Goal: Transaction & Acquisition: Purchase product/service

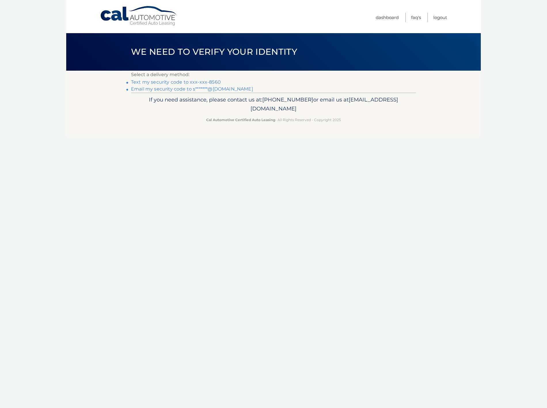
click at [196, 82] on link "Text my security code to xxx-xxx-8560" at bounding box center [176, 81] width 90 height 5
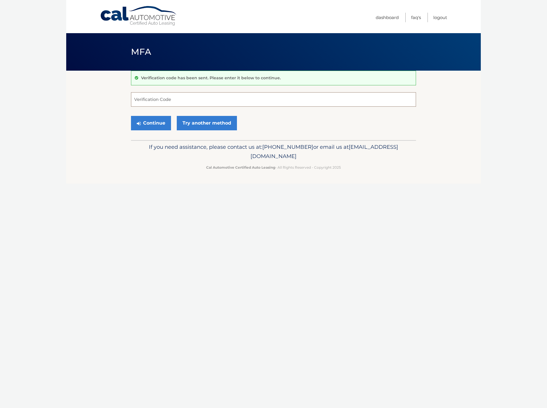
click at [202, 101] on input "Verification Code" at bounding box center [273, 99] width 285 height 14
type input "723834"
click at [157, 126] on button "Continue" at bounding box center [151, 123] width 40 height 14
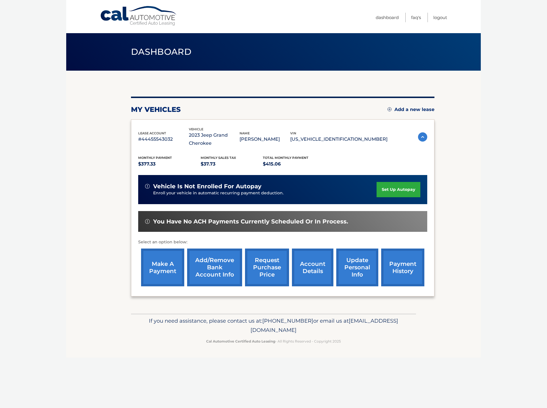
click at [315, 262] on link "account details" at bounding box center [312, 267] width 41 height 38
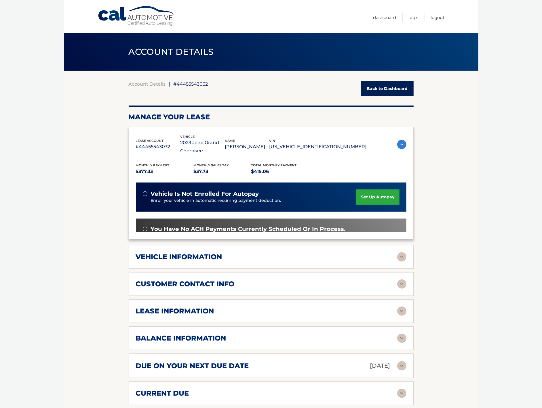
click at [191, 228] on span "You have no ACH payments currently scheduled or in process." at bounding box center [248, 228] width 195 height 7
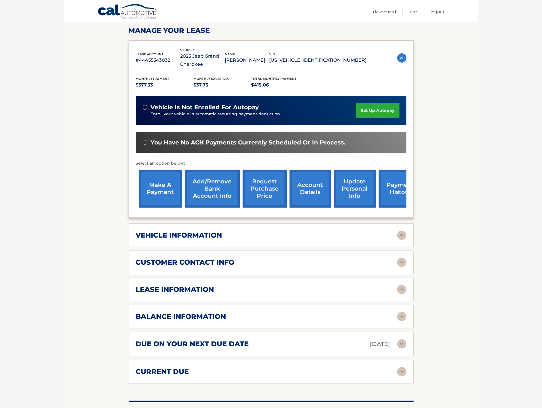
scroll to position [96, 0]
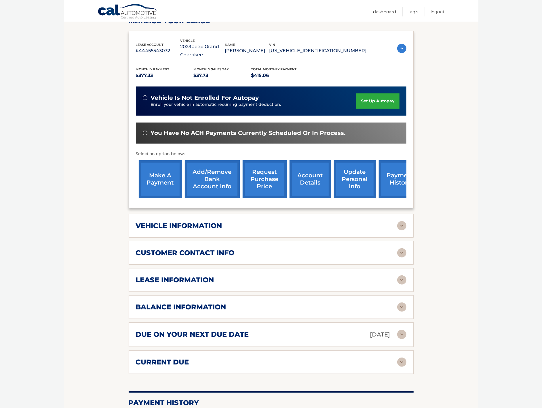
click at [401, 279] on img at bounding box center [402, 279] width 9 height 9
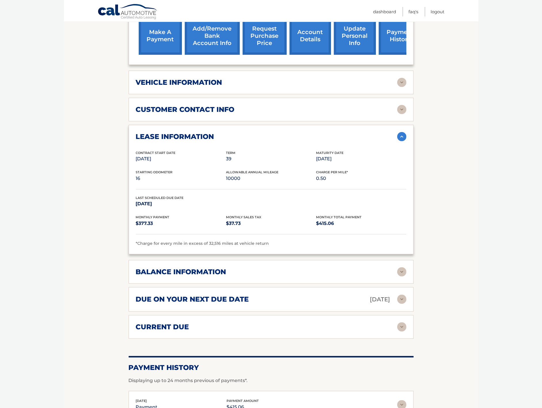
scroll to position [224, 0]
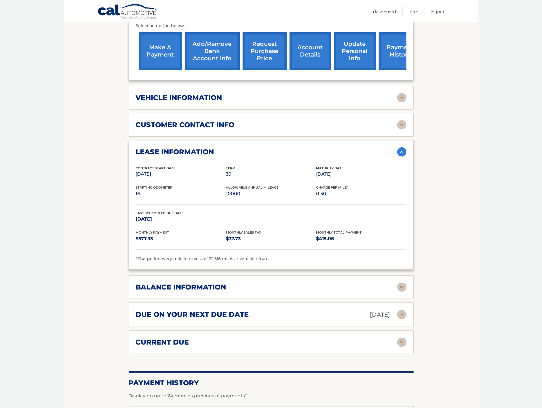
click at [180, 286] on h2 "balance information" at bounding box center [181, 287] width 90 height 9
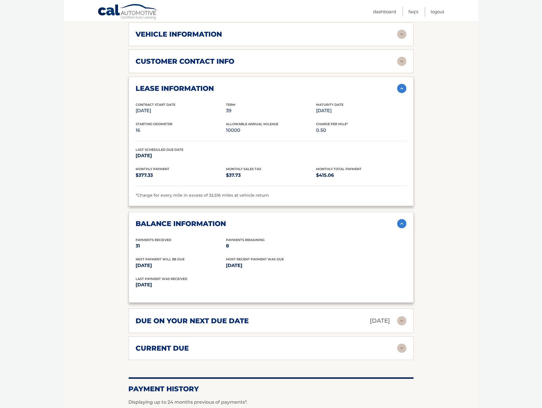
scroll to position [288, 0]
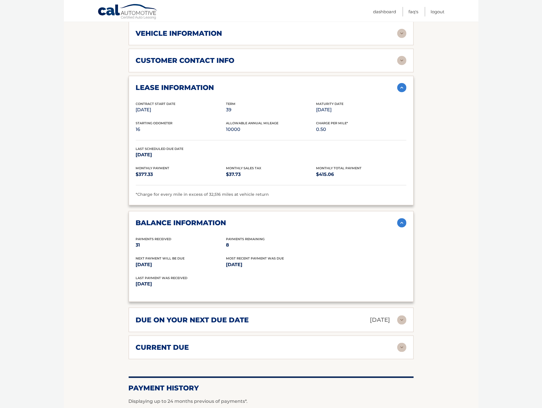
click at [202, 320] on h2 "due on your next due date" at bounding box center [192, 319] width 113 height 9
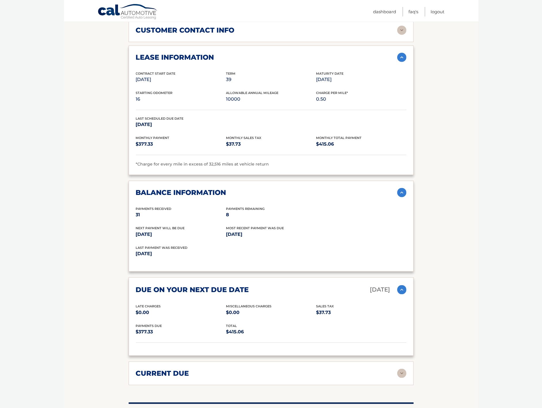
scroll to position [352, 0]
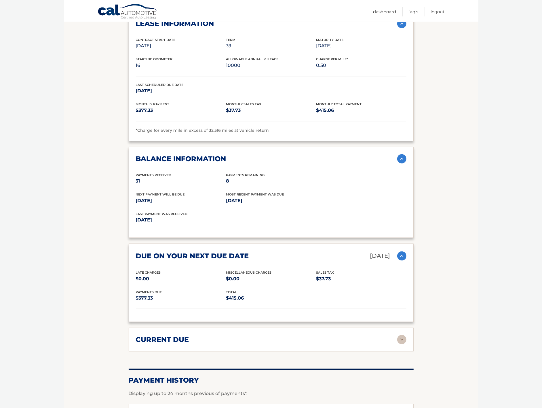
click at [183, 342] on div "current due" at bounding box center [271, 339] width 271 height 9
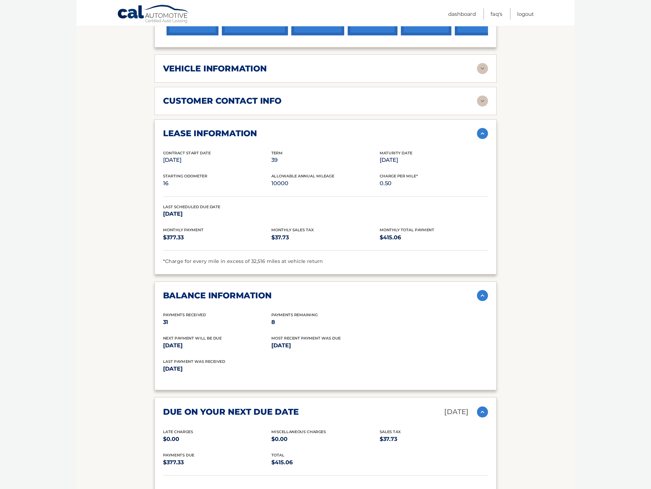
scroll to position [215, 0]
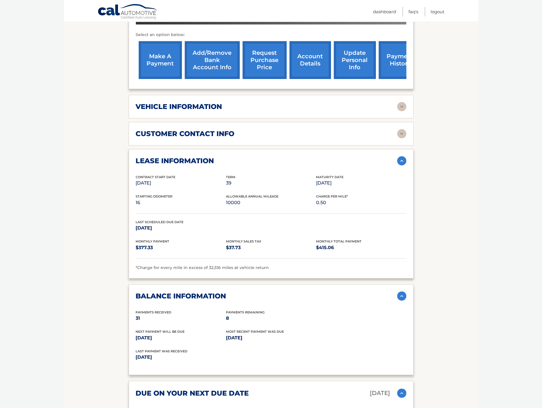
click at [213, 135] on h2 "customer contact info" at bounding box center [185, 133] width 99 height 9
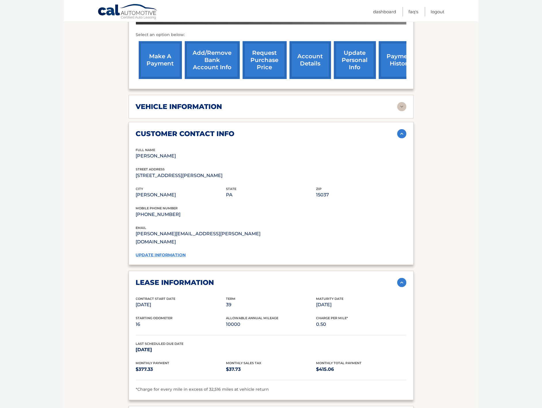
click at [209, 107] on h2 "vehicle information" at bounding box center [179, 106] width 86 height 9
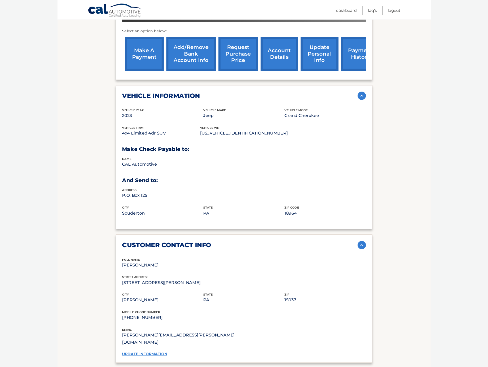
scroll to position [215, 0]
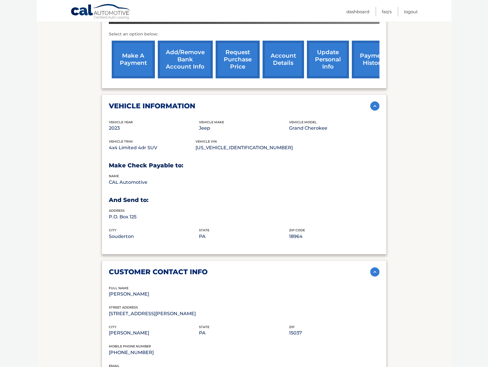
click at [371, 37] on p "Select an option below:" at bounding box center [244, 34] width 271 height 7
click at [378, 102] on img at bounding box center [374, 105] width 9 height 9
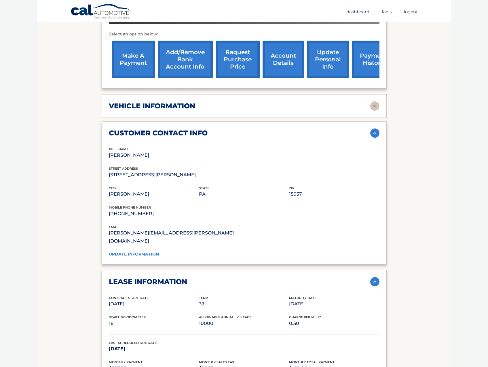
click at [362, 15] on link "Dashboard" at bounding box center [358, 12] width 23 height 10
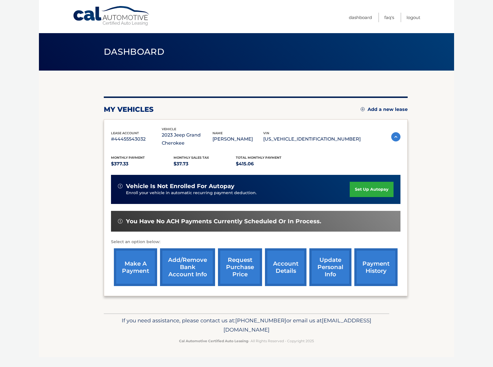
click at [140, 272] on link "make a payment" at bounding box center [135, 267] width 43 height 38
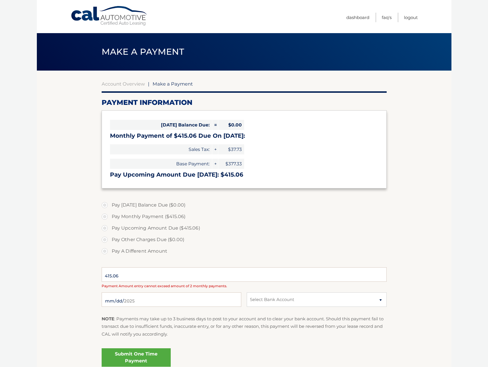
select select "OTA2N2M3ZGUtNGIzOC00ZTNkLTg2YWItZmQyMDE0ZmRmYjkz"
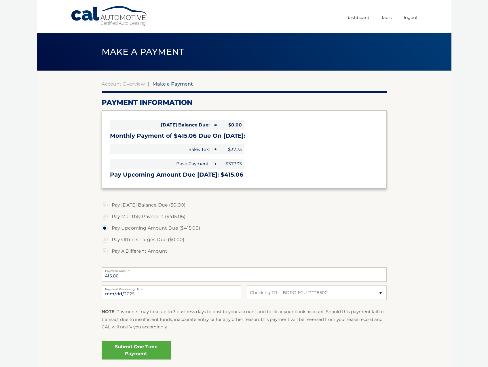
click at [106, 216] on label "Pay Monthly Payment ($415.06)" at bounding box center [244, 217] width 285 height 12
click at [106, 216] on input "Pay Monthly Payment ($415.06)" at bounding box center [107, 215] width 6 height 9
radio input "true"
click at [134, 351] on link "Submit One Time Payment" at bounding box center [136, 350] width 69 height 18
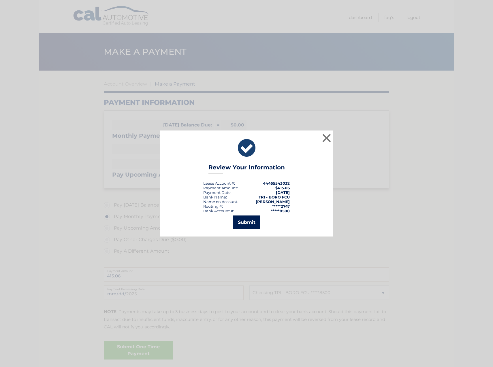
click at [242, 222] on button "Submit" at bounding box center [246, 222] width 27 height 14
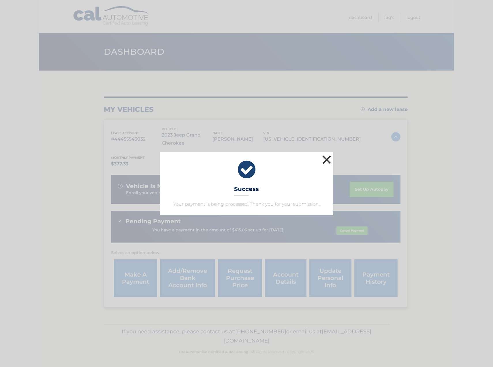
click at [329, 158] on button "×" at bounding box center [327, 160] width 12 height 12
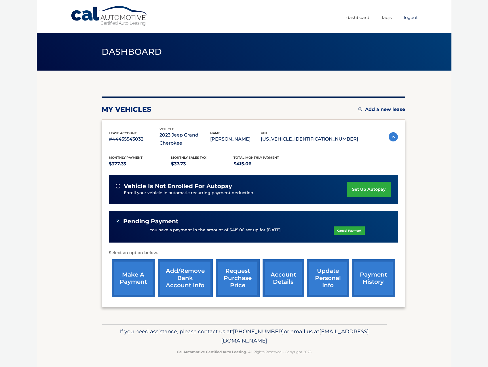
click at [408, 18] on link "Logout" at bounding box center [411, 18] width 14 height 10
